Goal: Task Accomplishment & Management: Use online tool/utility

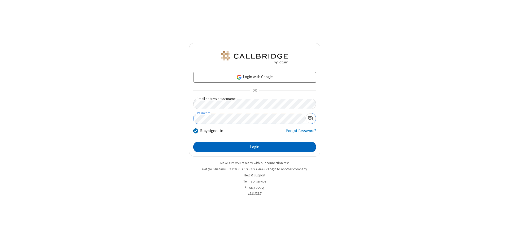
click at [255, 147] on button "Login" at bounding box center [254, 147] width 123 height 11
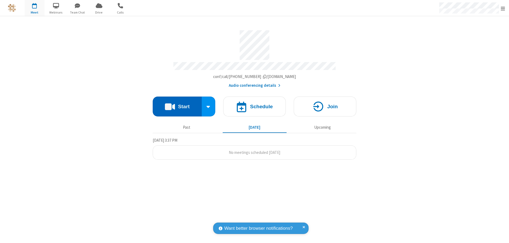
click at [177, 104] on button "Start" at bounding box center [177, 107] width 49 height 20
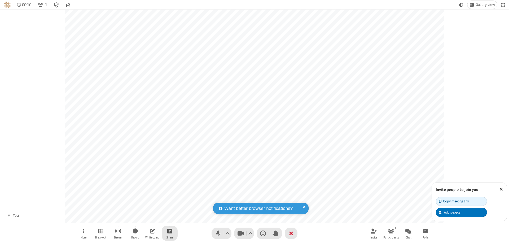
click at [170, 231] on span "Start sharing" at bounding box center [169, 231] width 5 height 7
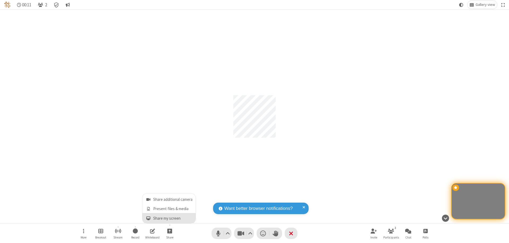
click at [148, 218] on span "Share my screen" at bounding box center [148, 218] width 6 height 5
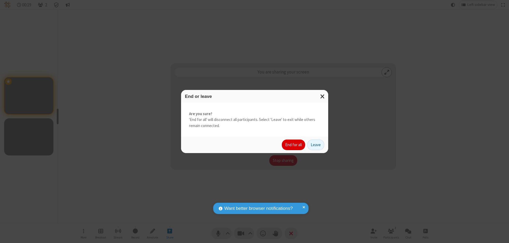
click at [294, 145] on button "End for all" at bounding box center [293, 145] width 23 height 11
